Goal: Information Seeking & Learning: Compare options

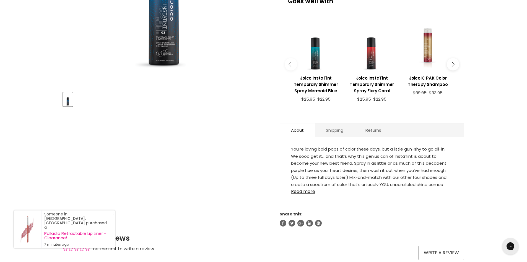
scroll to position [222, 0]
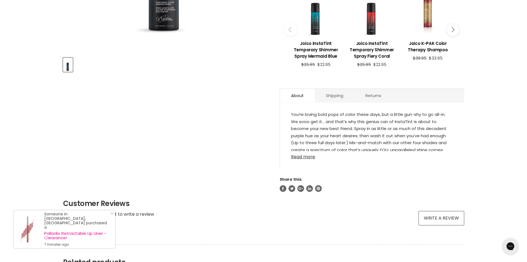
click at [318, 155] on link "Read more" at bounding box center [372, 155] width 162 height 8
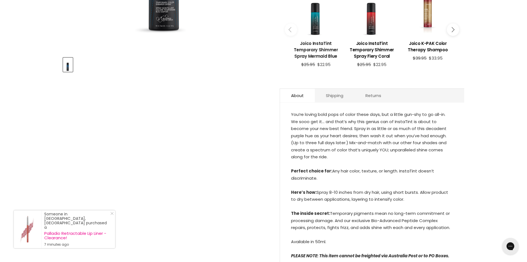
click at [324, 52] on h3 "Joico InstaTint Temporary Shimmer Spray Mermaid Blue" at bounding box center [316, 49] width 50 height 19
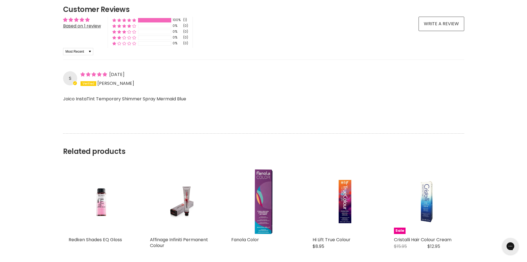
scroll to position [443, 0]
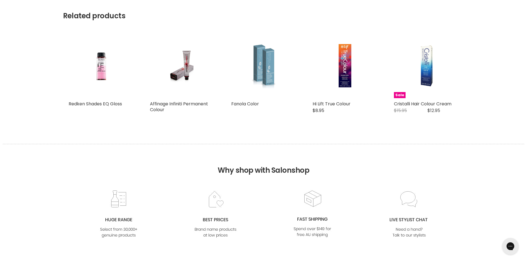
scroll to position [508, 0]
